Goal: Book appointment/travel/reservation

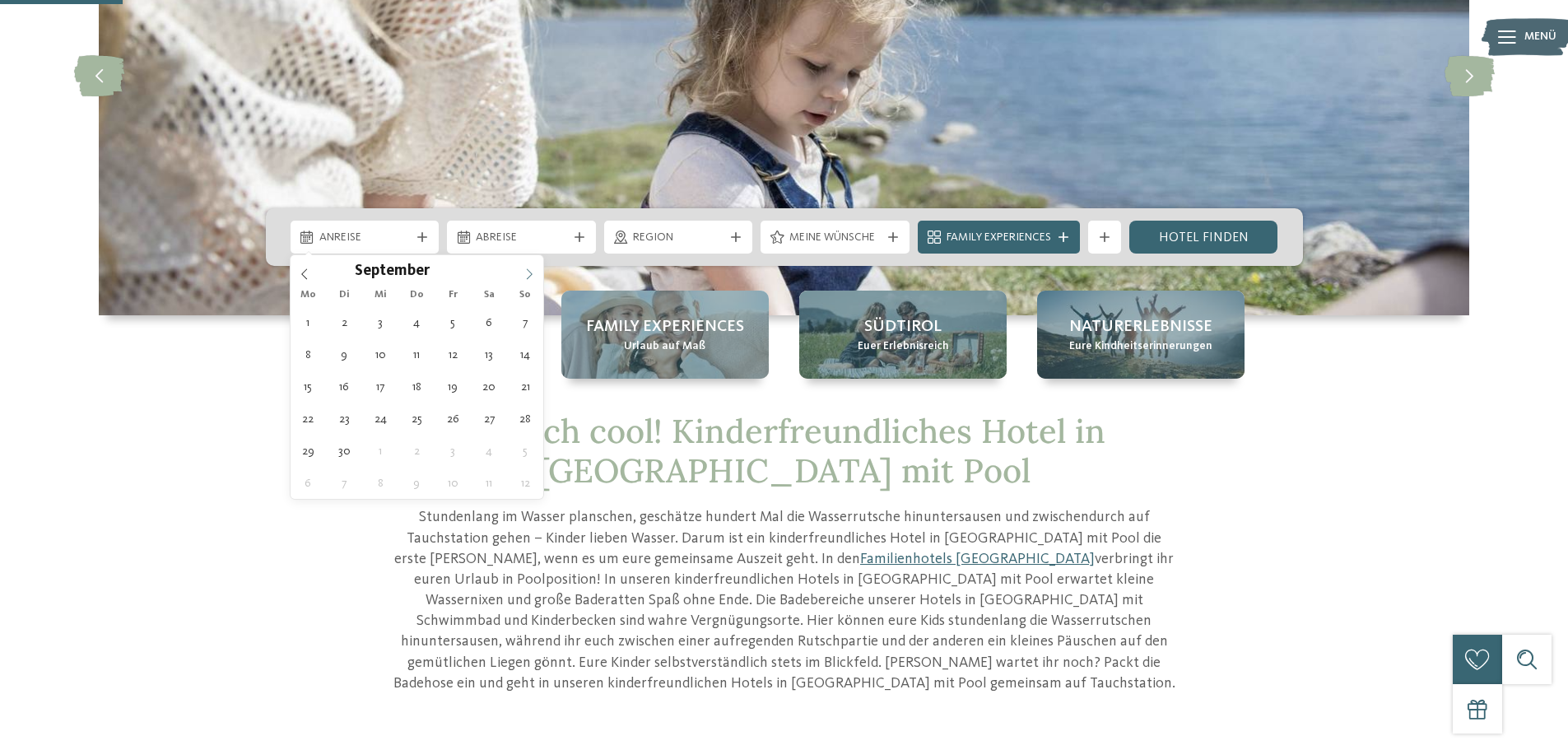
click at [522, 273] on span at bounding box center [528, 268] width 28 height 28
click at [529, 272] on icon at bounding box center [529, 273] width 12 height 12
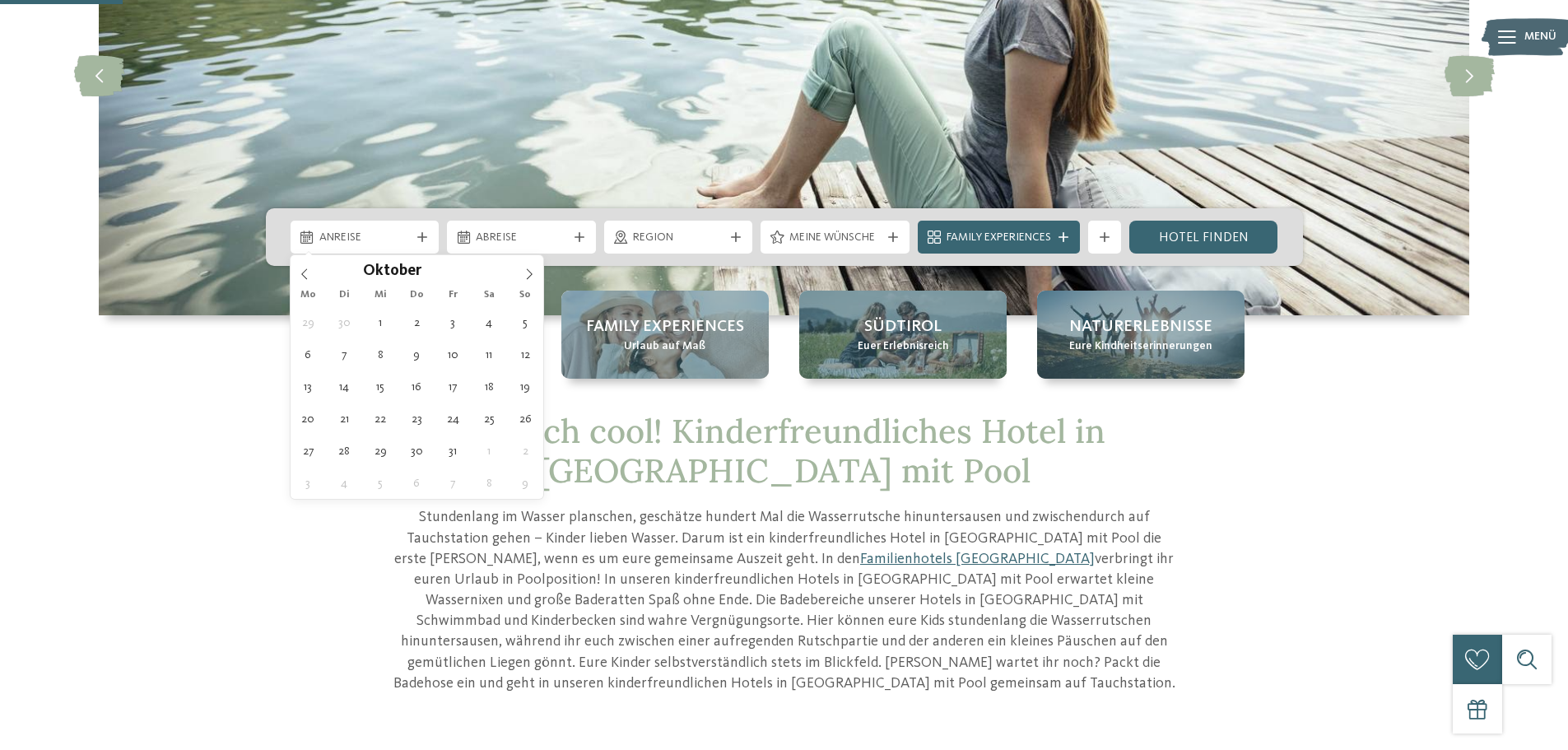
type div "[DATE]"
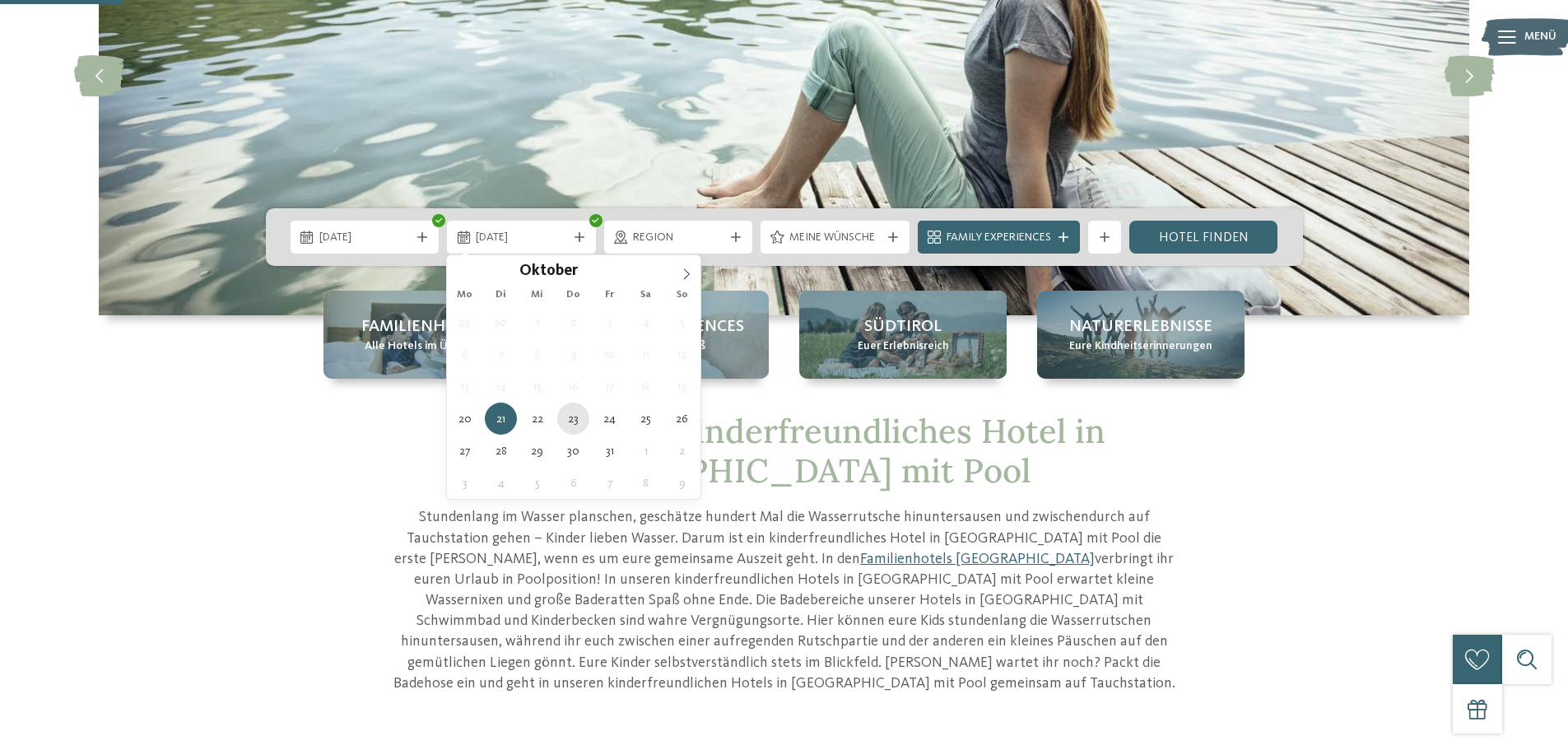
type div "[DATE]"
click at [578, 419] on span "Einfach cool! Kinderfreundliches Hotel in [GEOGRAPHIC_DATA] mit Pool" at bounding box center [784, 450] width 642 height 81
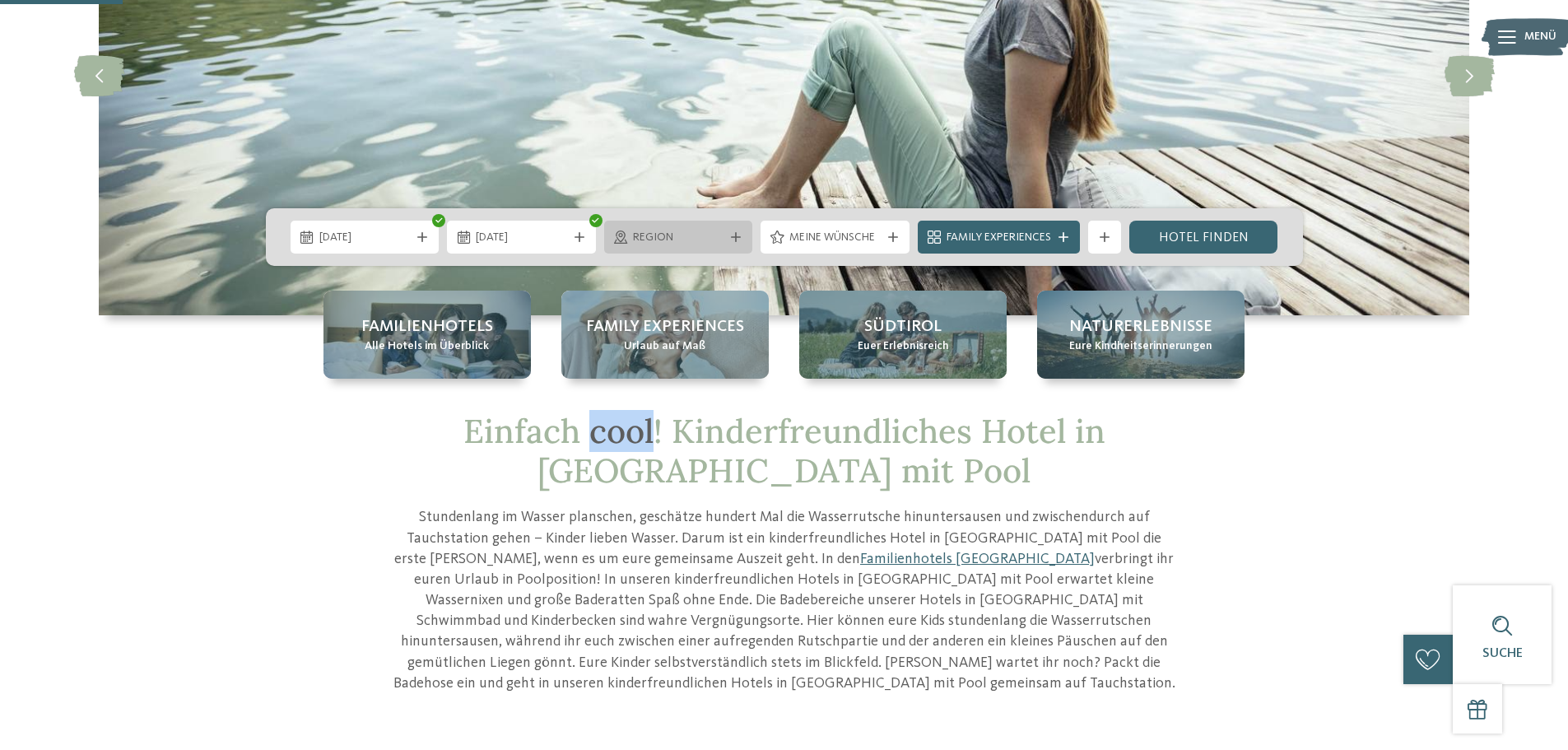
click at [682, 236] on span "Region" at bounding box center [678, 238] width 92 height 16
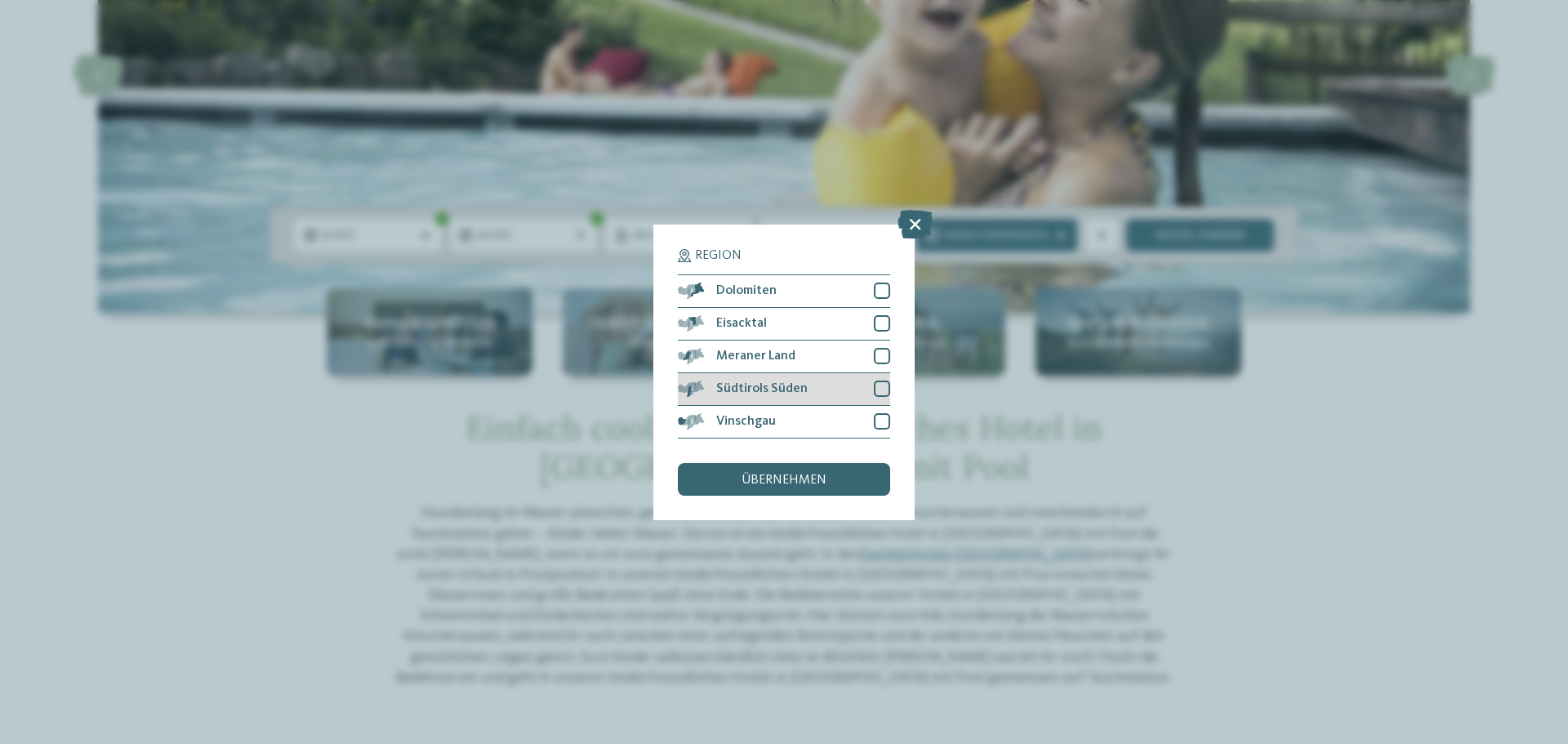
click at [880, 387] on div at bounding box center [882, 389] width 16 height 16
click at [798, 493] on div "übernehmen" at bounding box center [784, 479] width 212 height 33
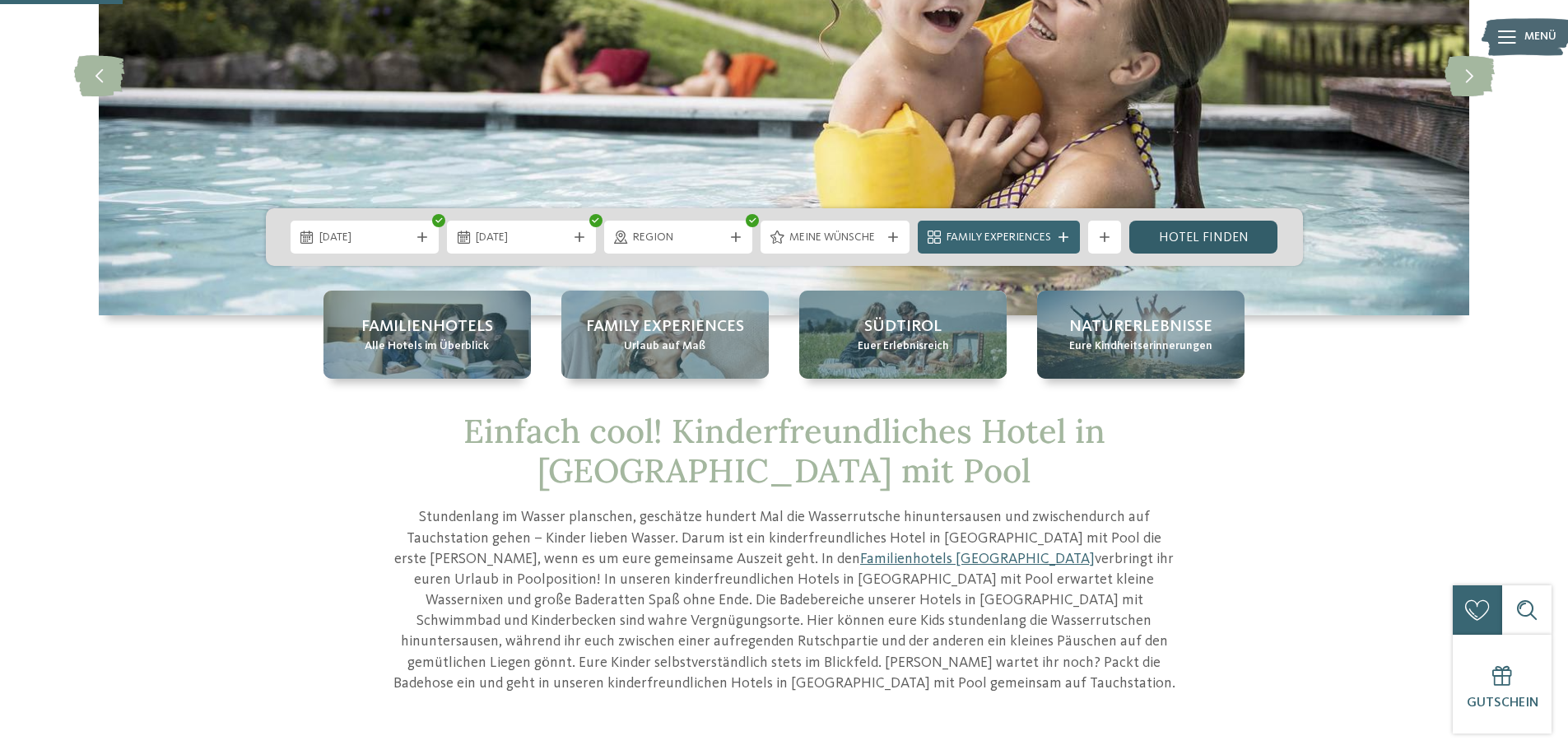
click at [1238, 234] on link "Hotel finden" at bounding box center [1204, 237] width 149 height 33
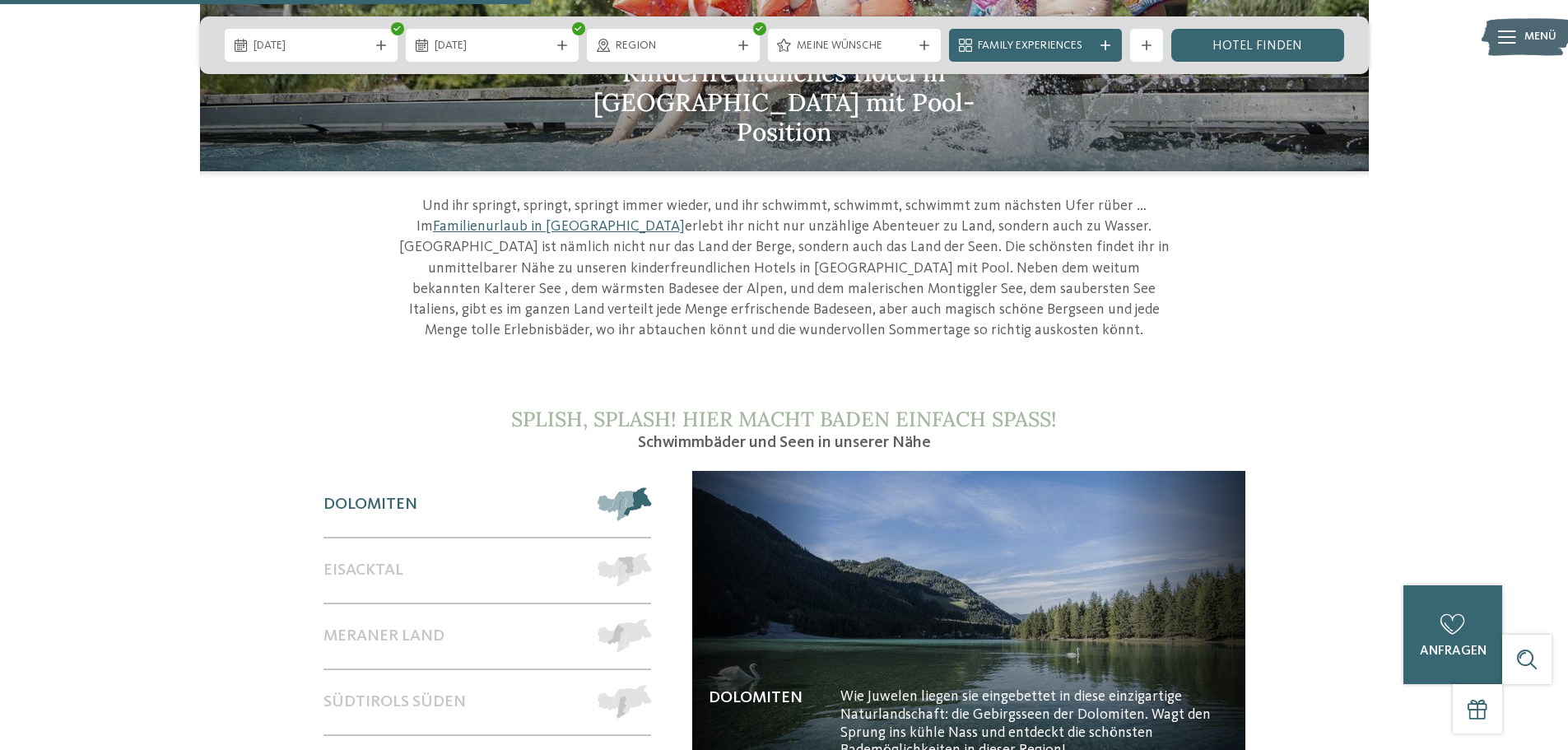
scroll to position [1070, 0]
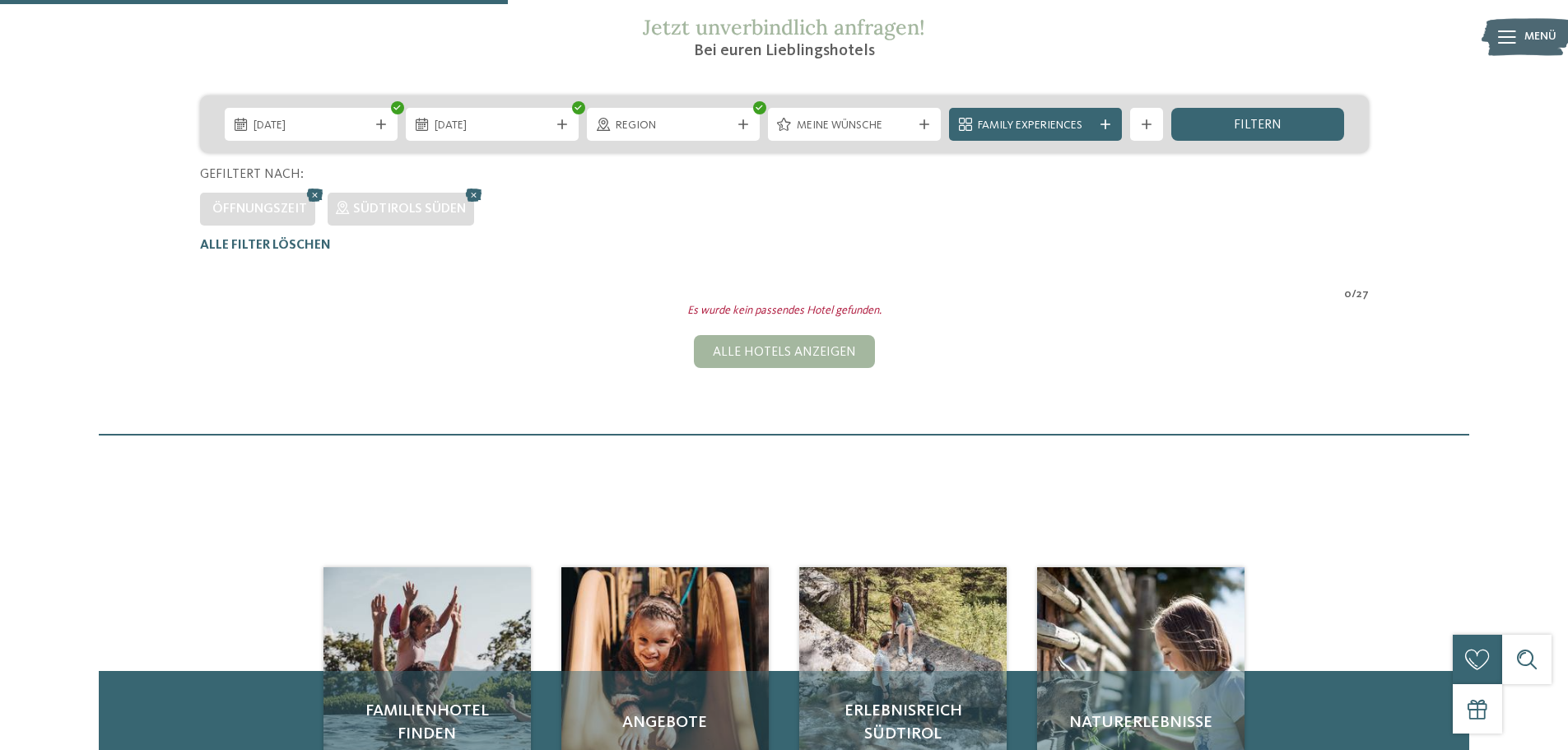
scroll to position [293, 0]
